Goal: Transaction & Acquisition: Purchase product/service

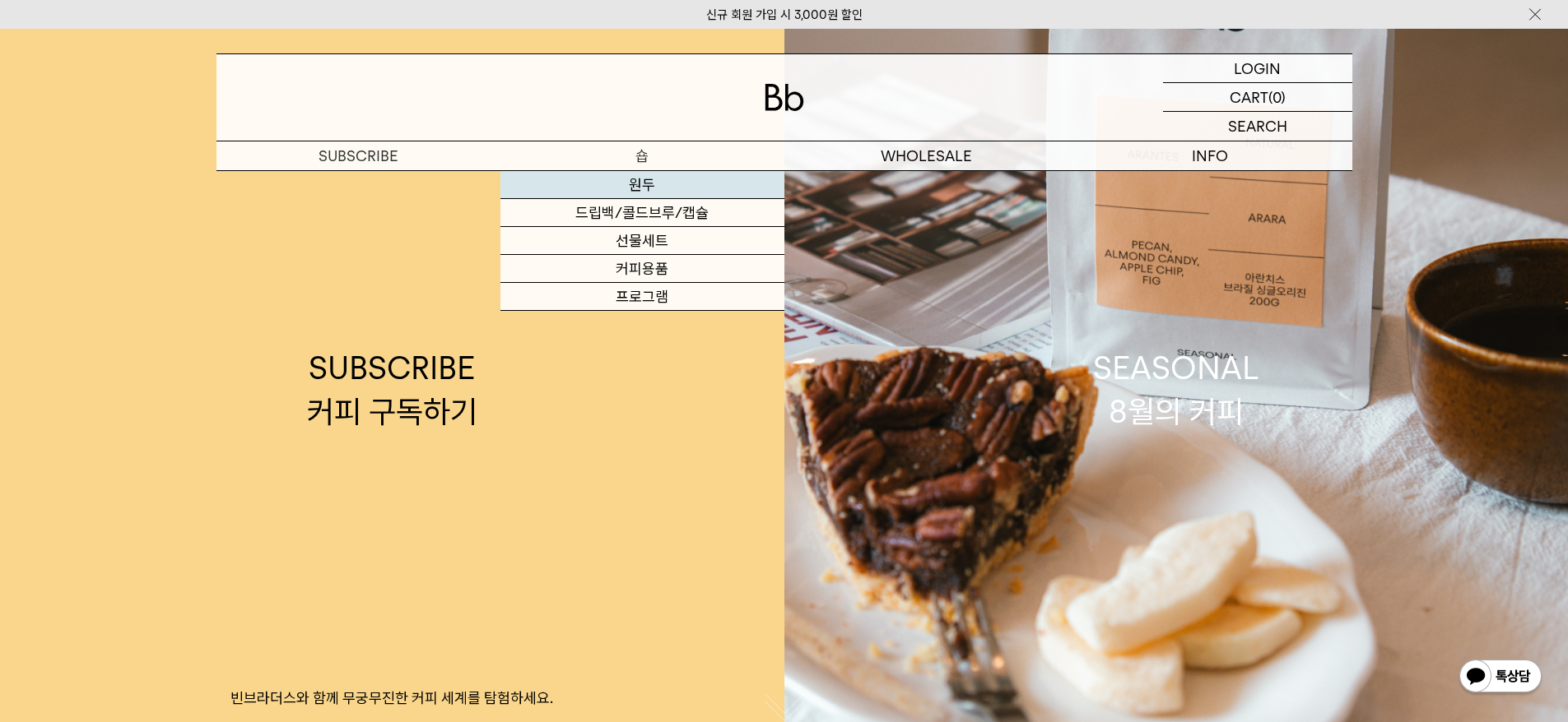
click at [652, 182] on link "원두" at bounding box center [643, 185] width 284 height 28
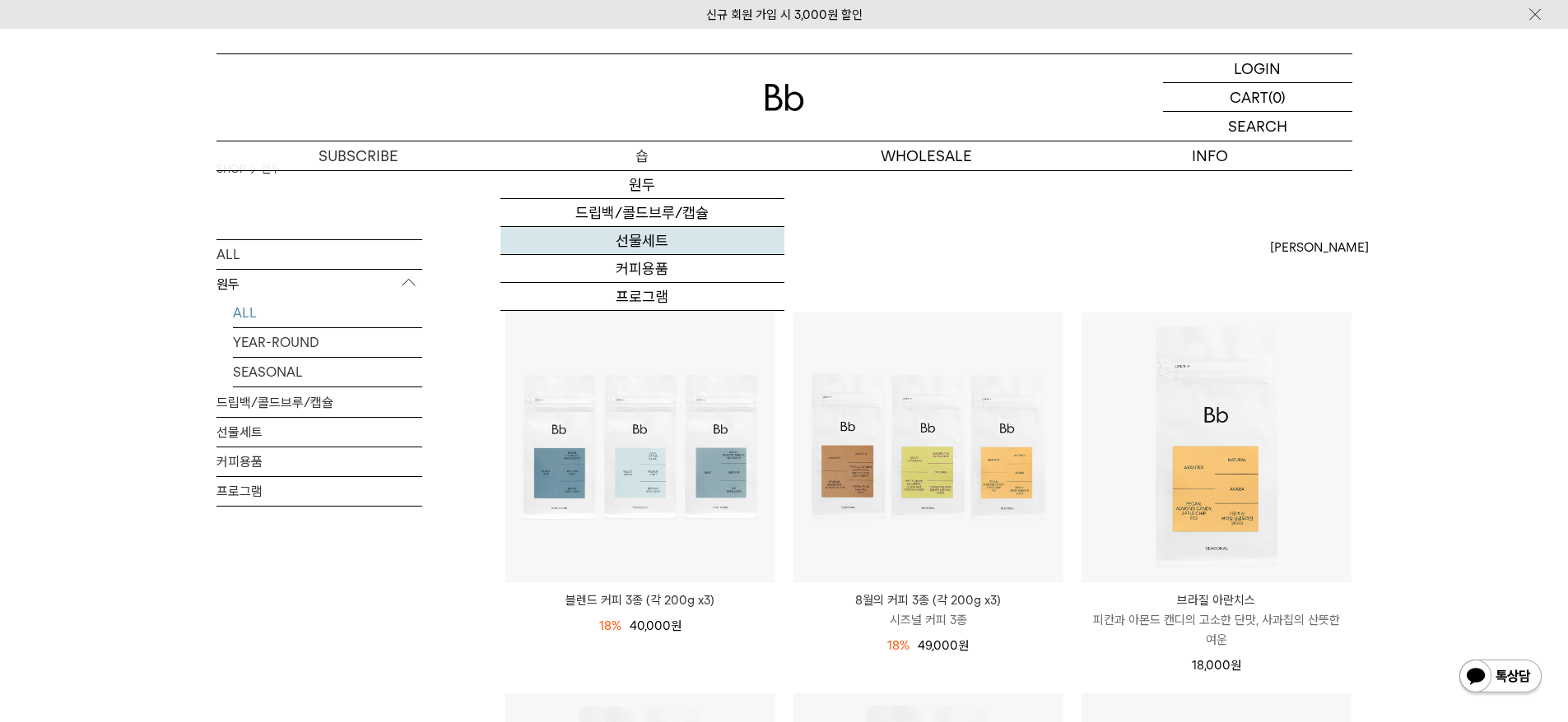
click at [643, 235] on link "선물세트" at bounding box center [643, 241] width 284 height 28
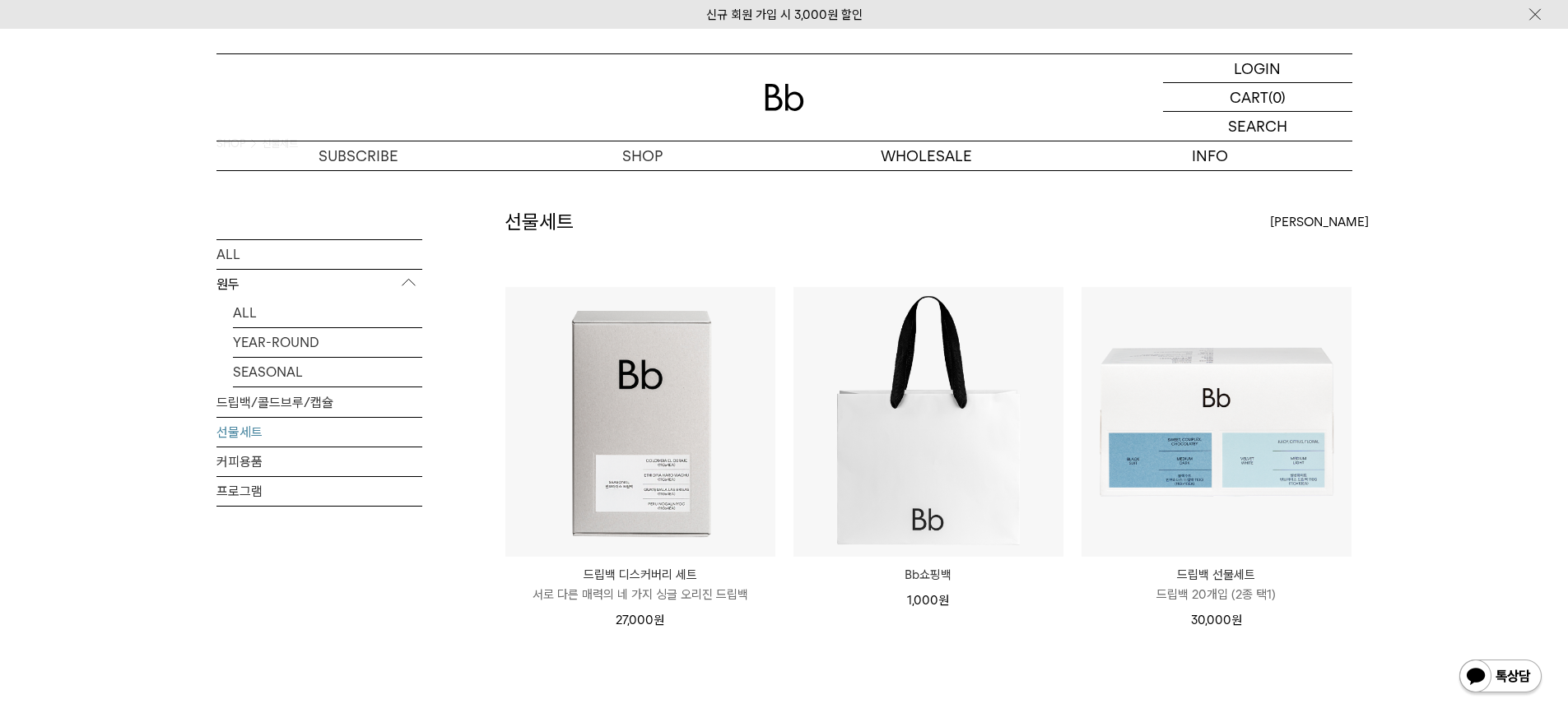
scroll to position [40, 0]
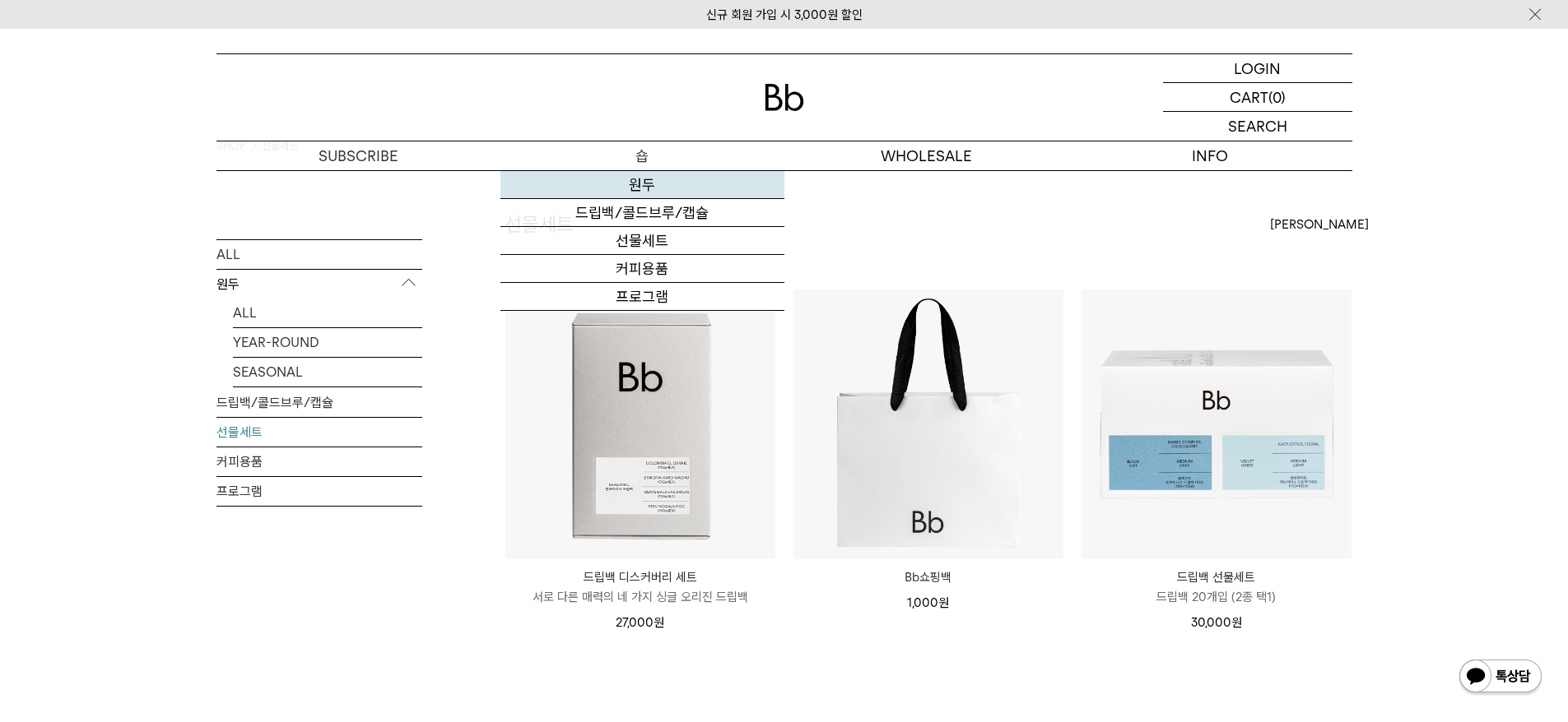
click at [645, 190] on link "원두" at bounding box center [643, 185] width 284 height 28
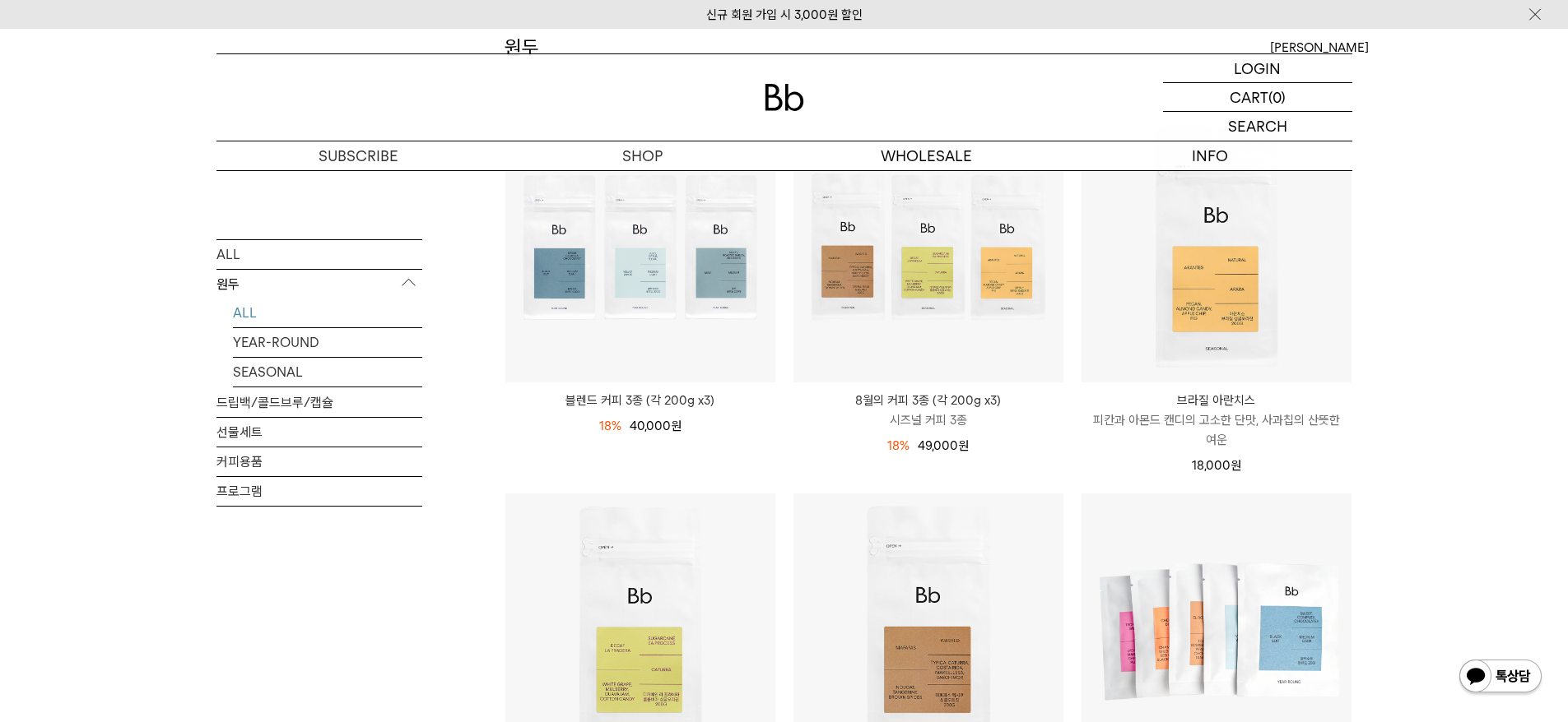
scroll to position [215, 0]
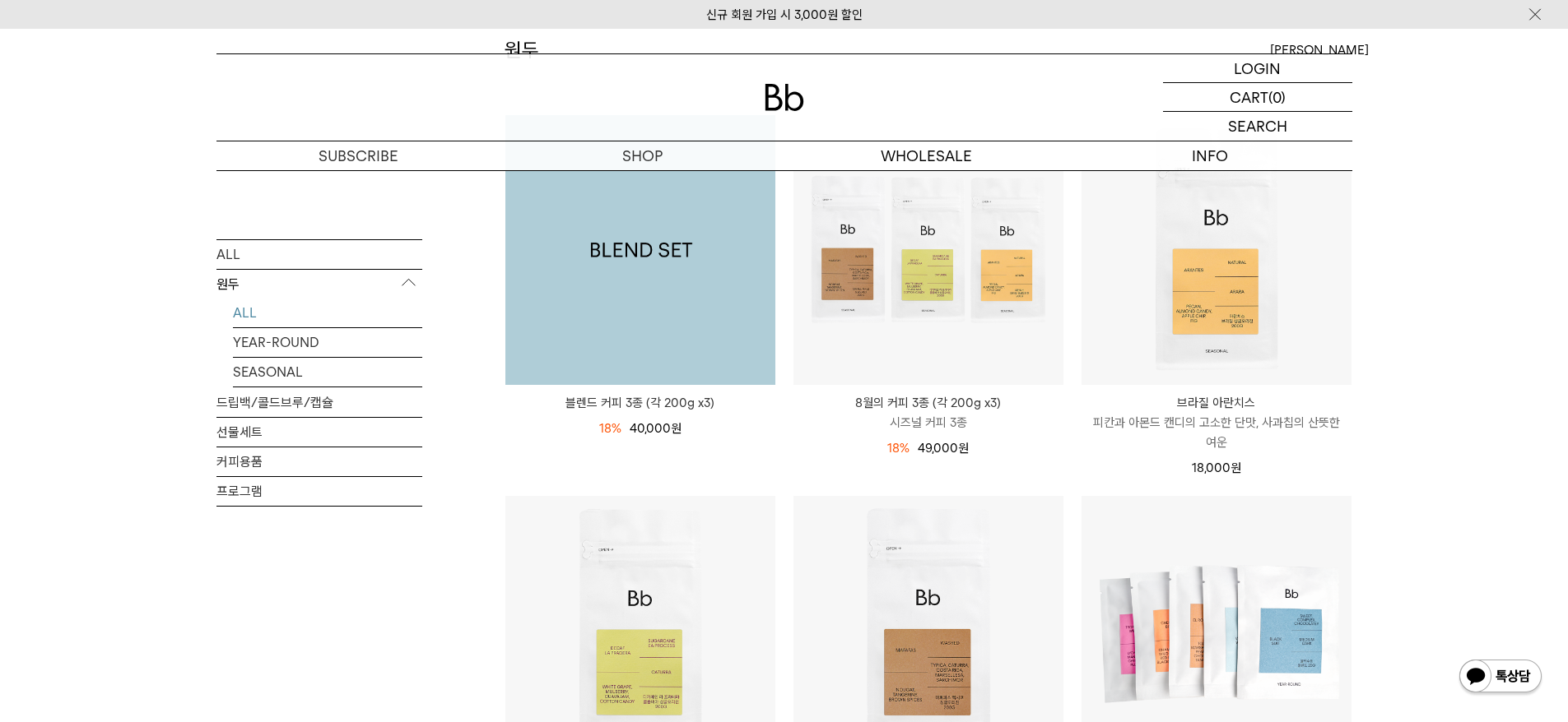
click at [712, 335] on img at bounding box center [641, 250] width 270 height 270
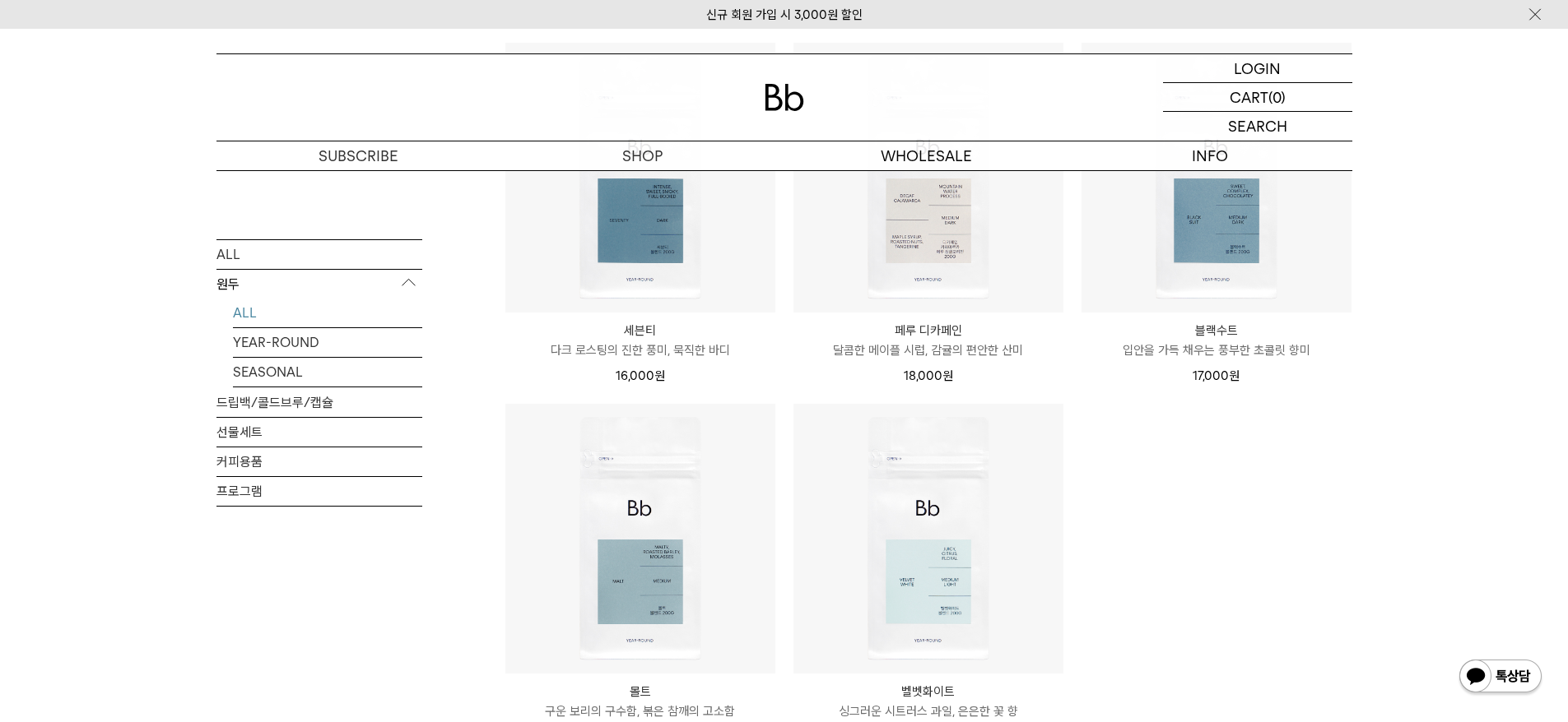
scroll to position [1053, 0]
